Goal: Go to known website: Go to known website

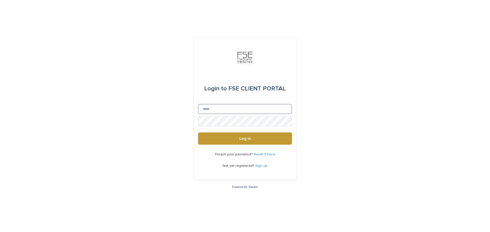
click at [218, 109] on input "Email" at bounding box center [245, 109] width 94 height 10
type input "**********"
click at [198, 133] on button "Log in" at bounding box center [245, 139] width 94 height 12
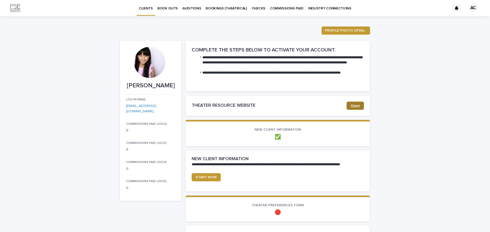
click at [359, 111] on section "THEATER RESOURCE WEBSITE Open" at bounding box center [278, 106] width 185 height 20
click at [356, 107] on span "Open" at bounding box center [355, 106] width 9 height 4
click at [351, 104] on span "Open" at bounding box center [355, 106] width 9 height 4
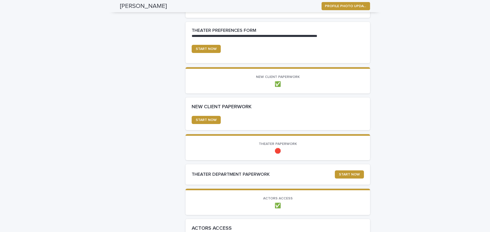
scroll to position [247, 0]
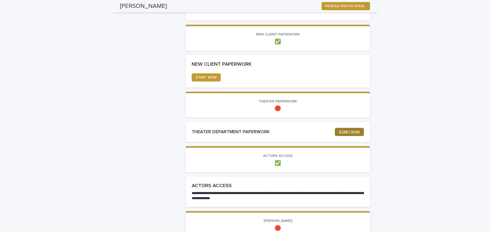
click at [344, 133] on span "START NOW" at bounding box center [349, 132] width 21 height 4
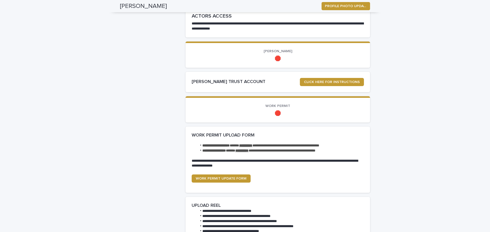
scroll to position [459, 0]
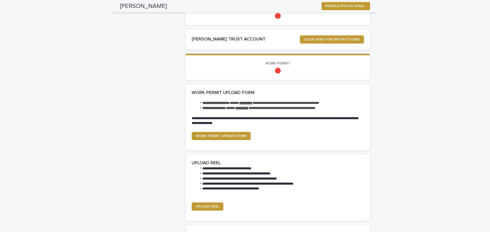
click at [249, 109] on strong "**********" at bounding box center [241, 108] width 13 height 4
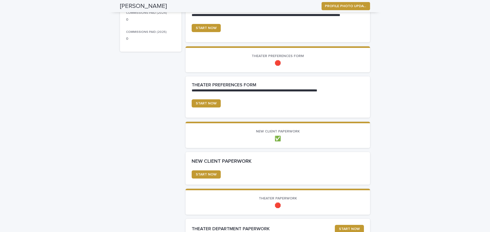
scroll to position [90, 0]
